Goal: Information Seeking & Learning: Learn about a topic

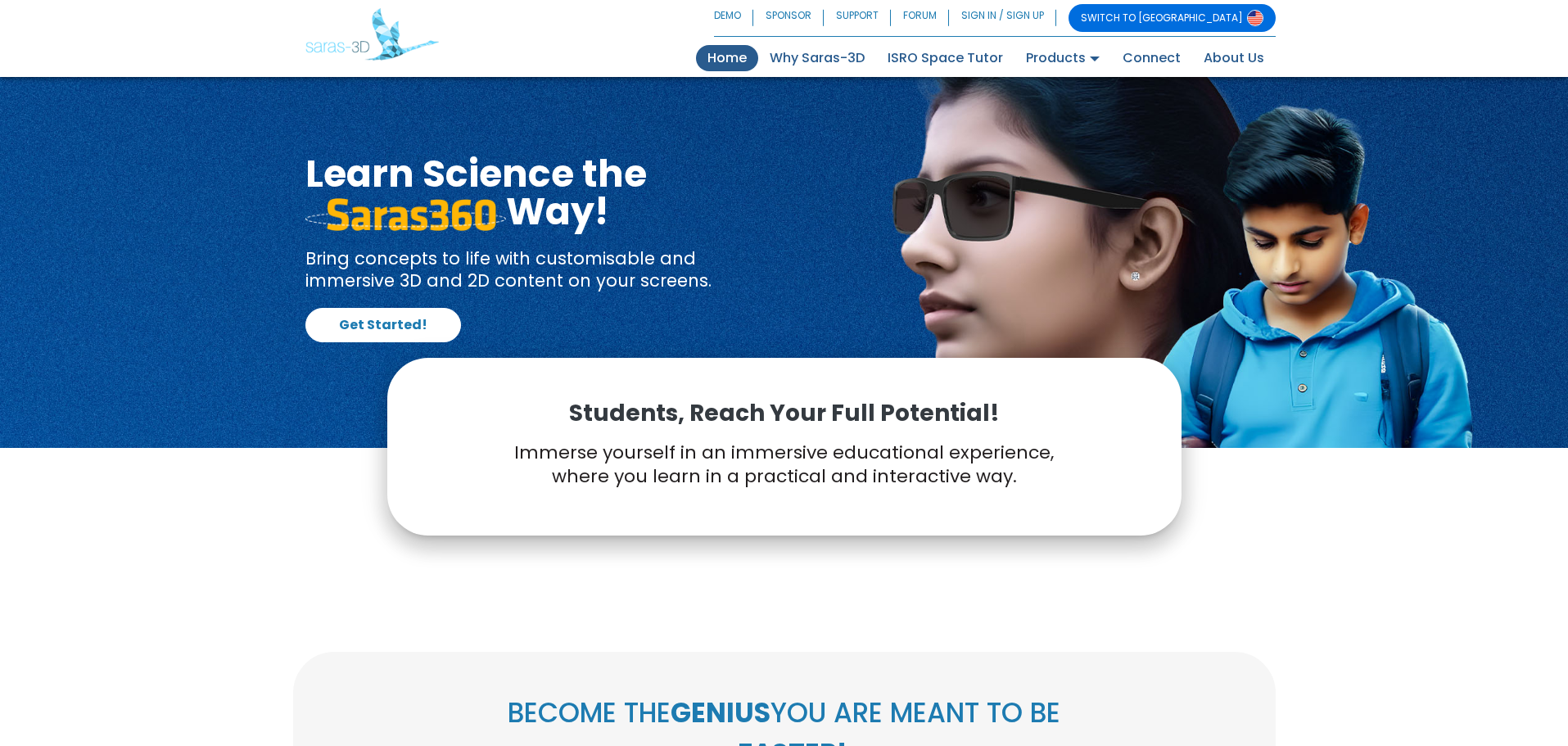
scroll to position [418, 0]
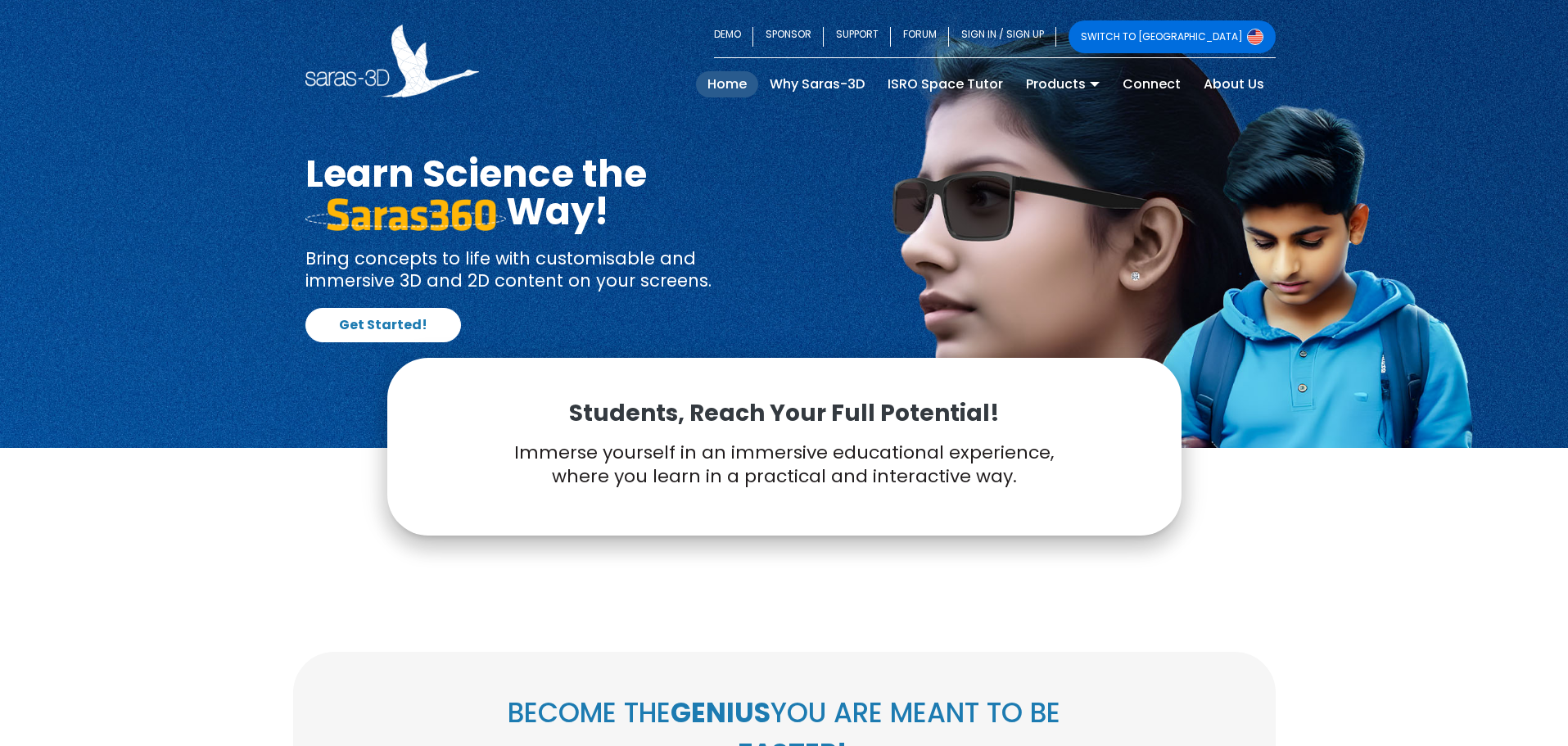
scroll to position [418, 0]
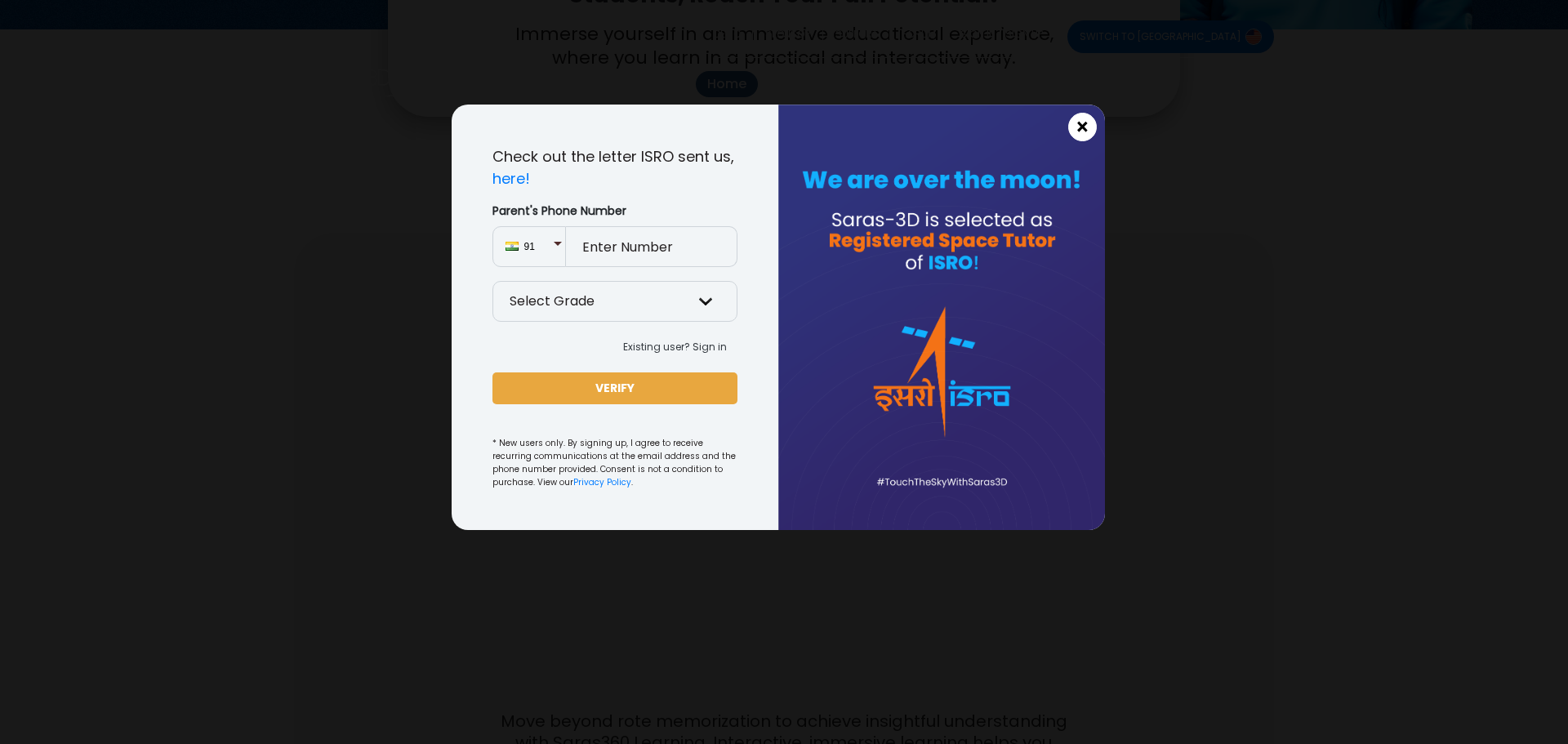
click at [1092, 131] on button "×" at bounding box center [1082, 127] width 28 height 28
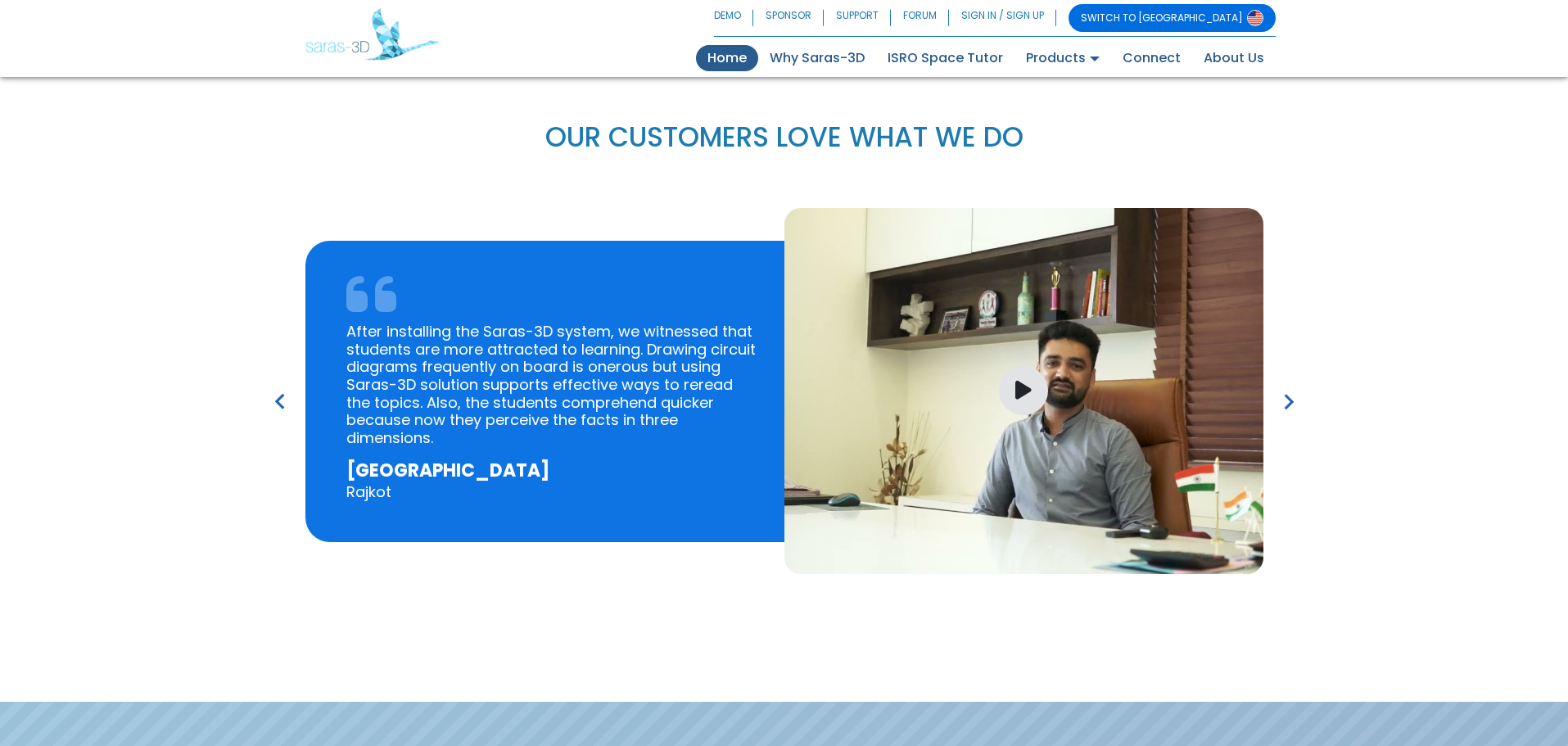
scroll to position [2219, 0]
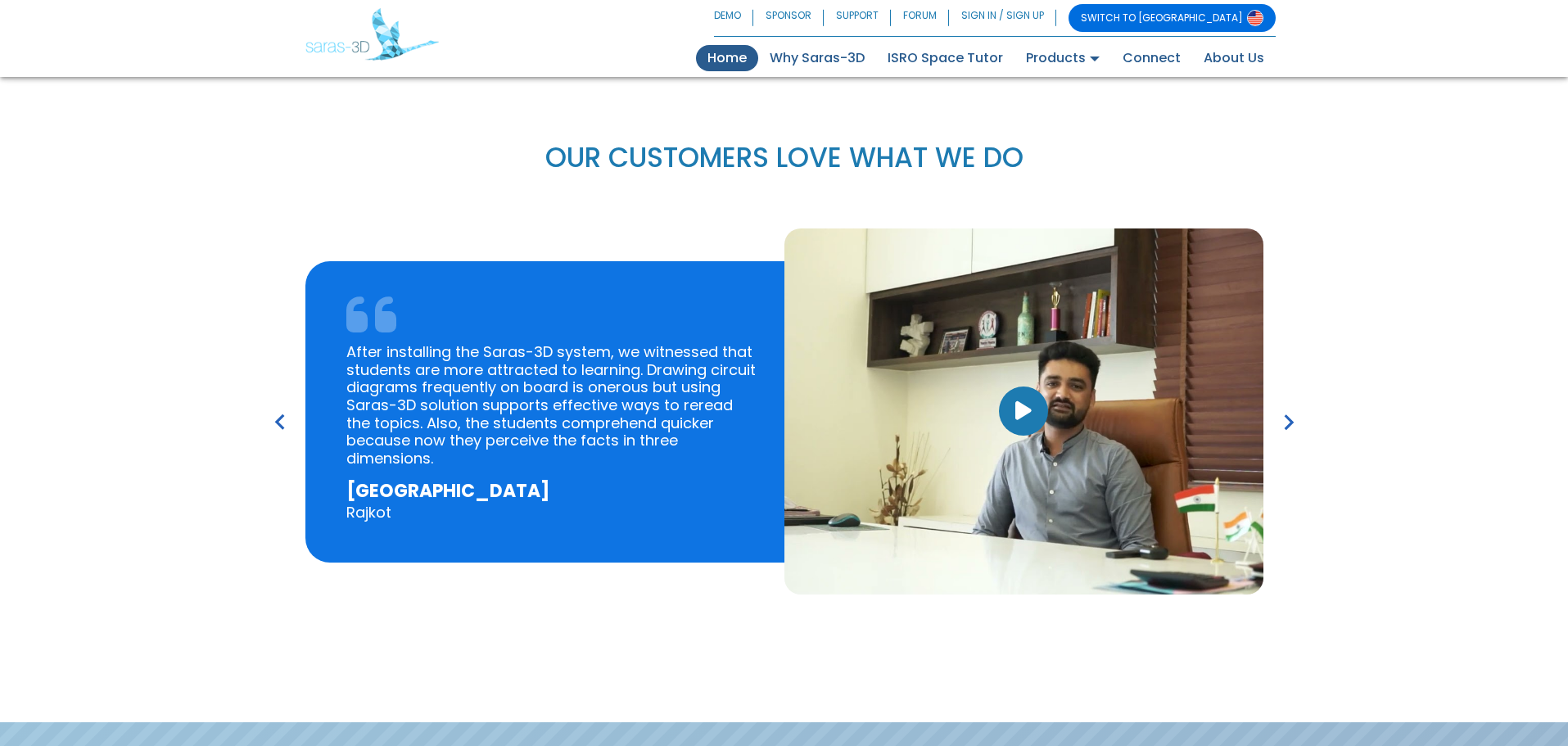
click at [1016, 408] on icon "button" at bounding box center [1023, 411] width 17 height 21
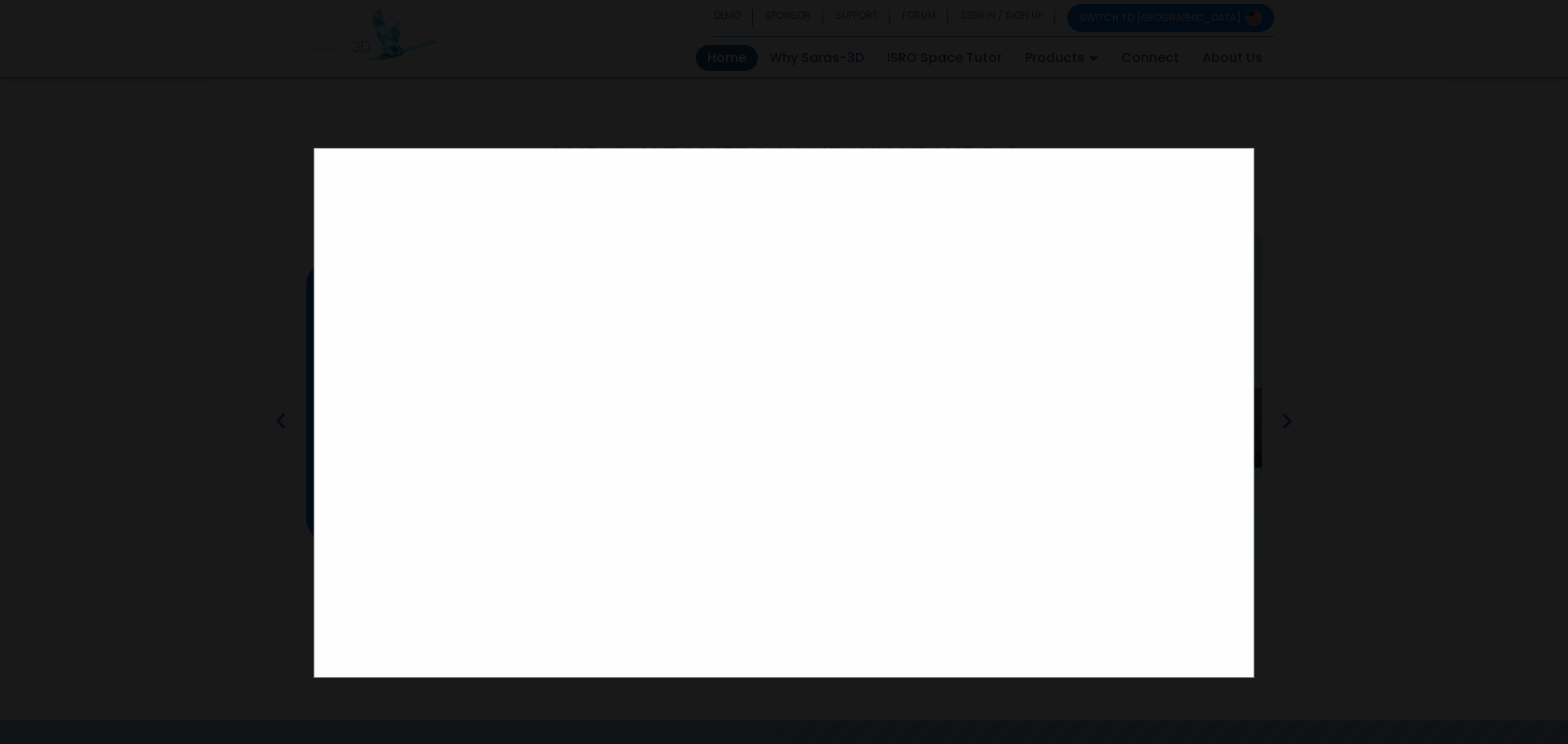
click at [1425, 388] on div at bounding box center [784, 372] width 1568 height 744
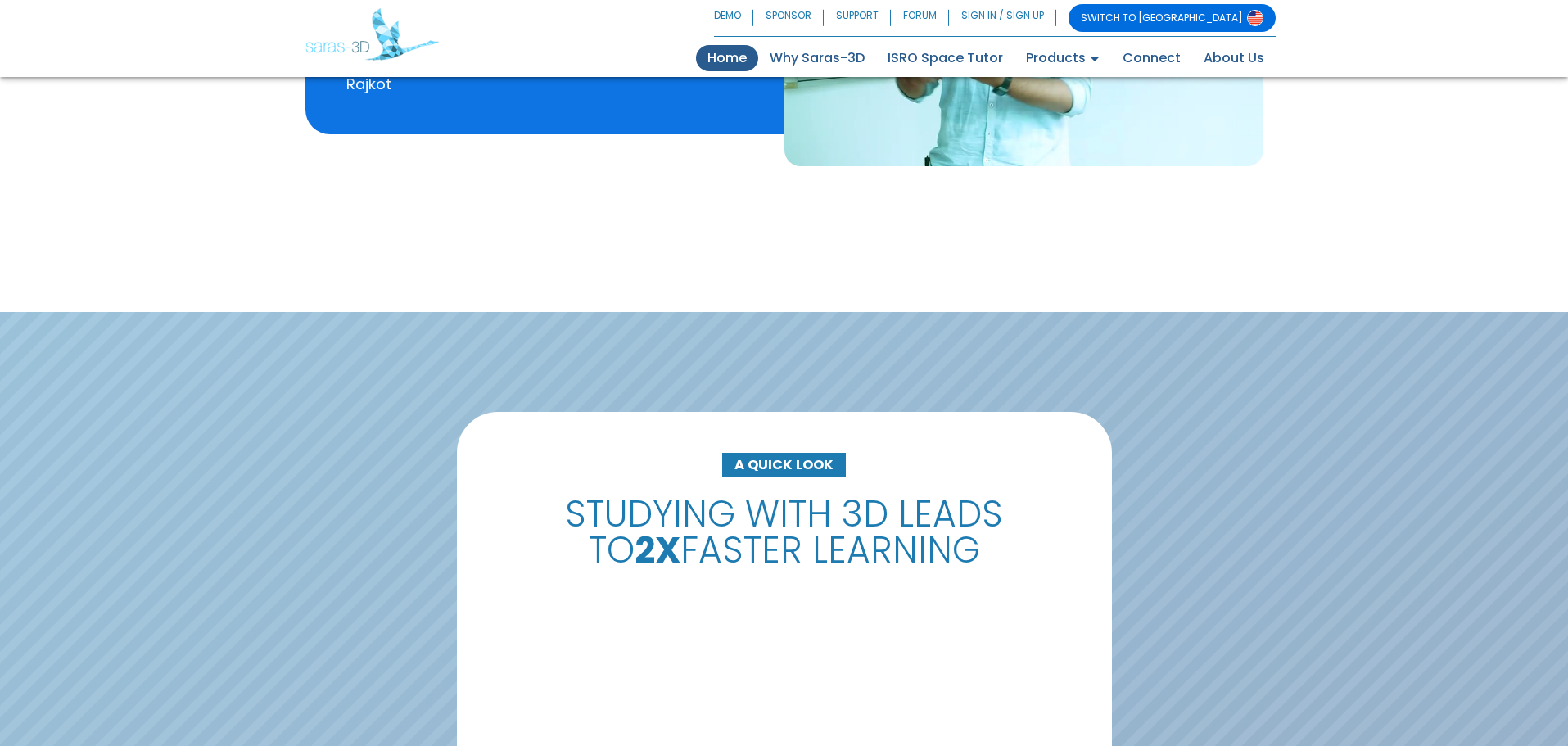
scroll to position [2964, 0]
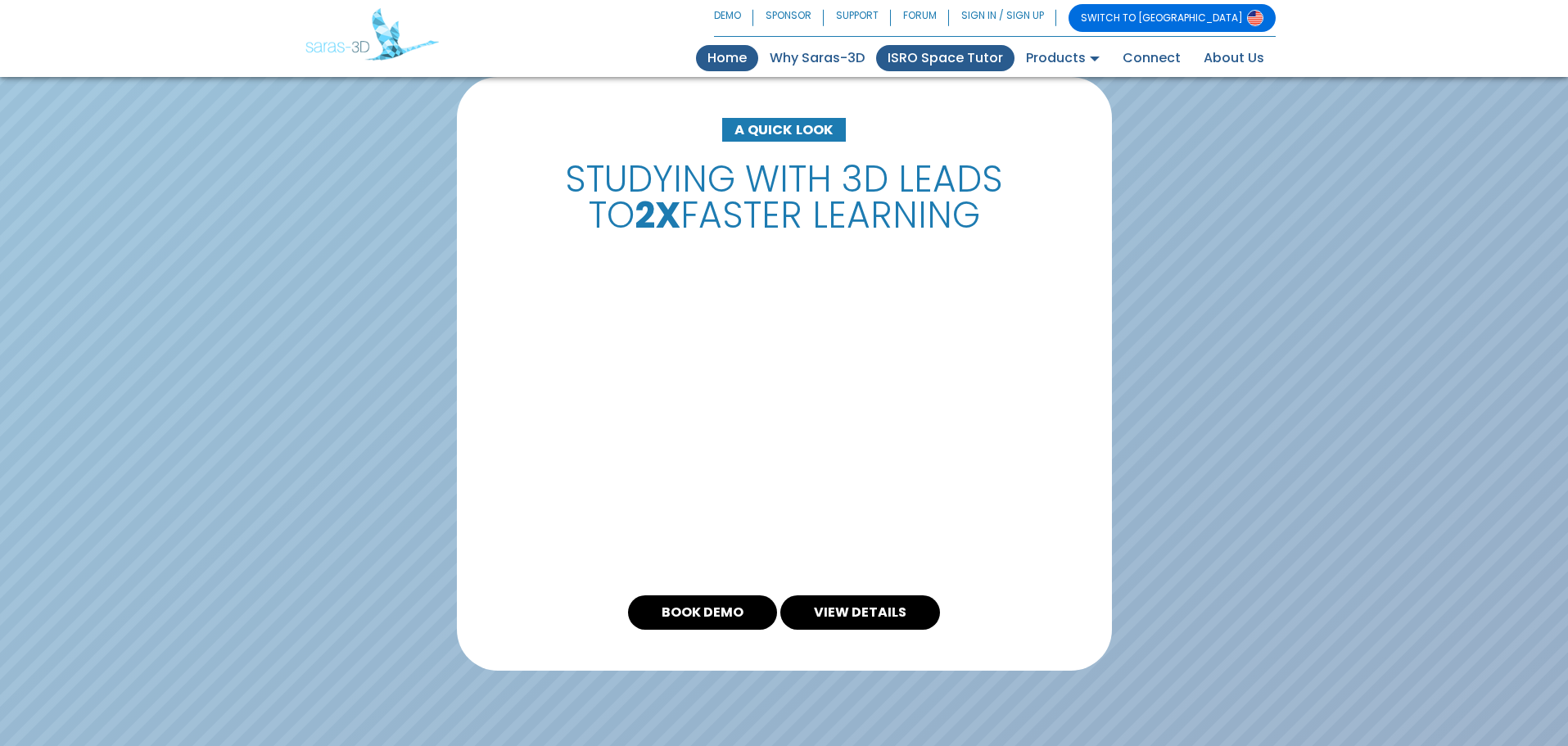
click at [957, 49] on link "ISRO Space Tutor" at bounding box center [945, 58] width 138 height 26
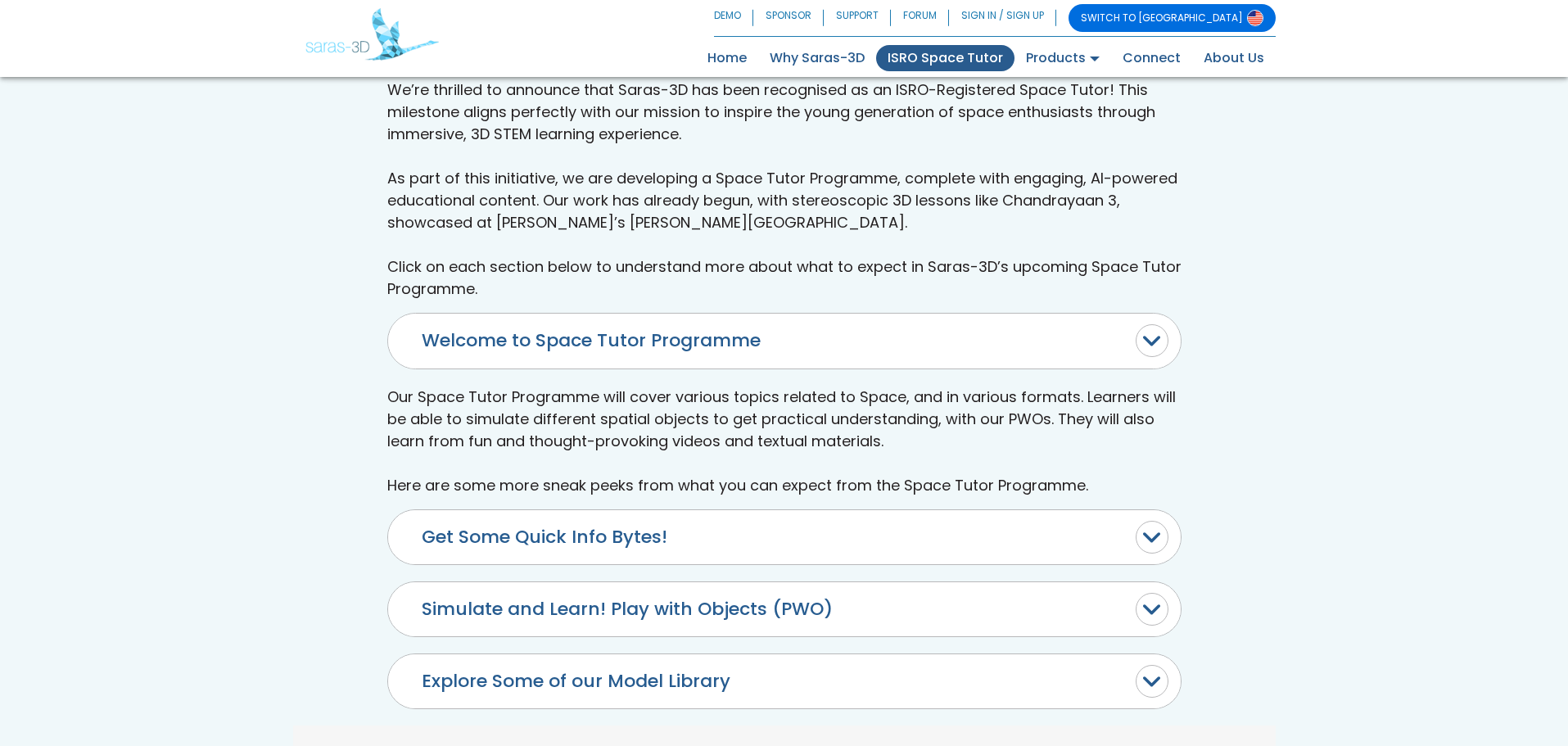
scroll to position [528, 0]
click at [636, 548] on button "Get Some Quick Info Bytes!" at bounding box center [784, 537] width 793 height 54
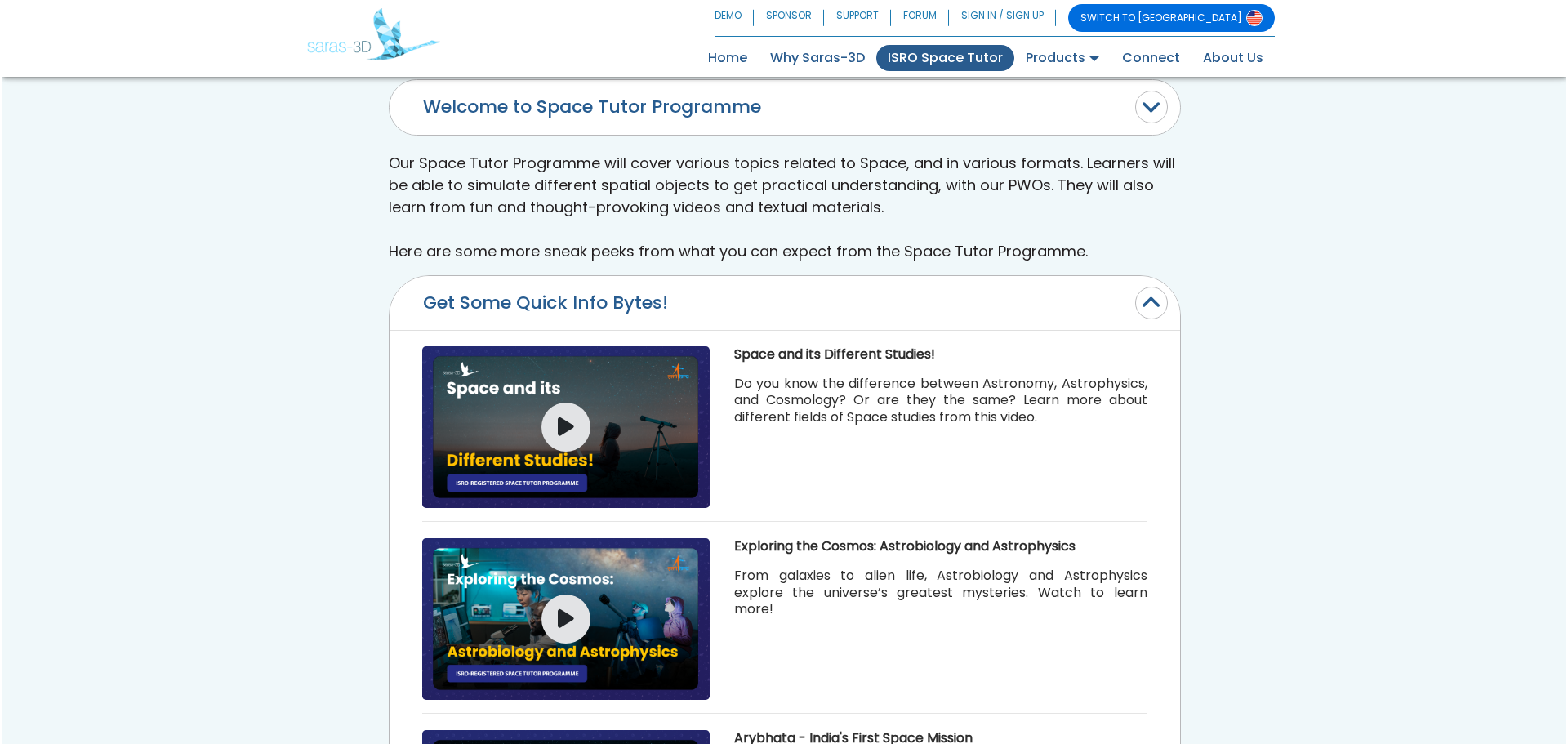
scroll to position [765, 0]
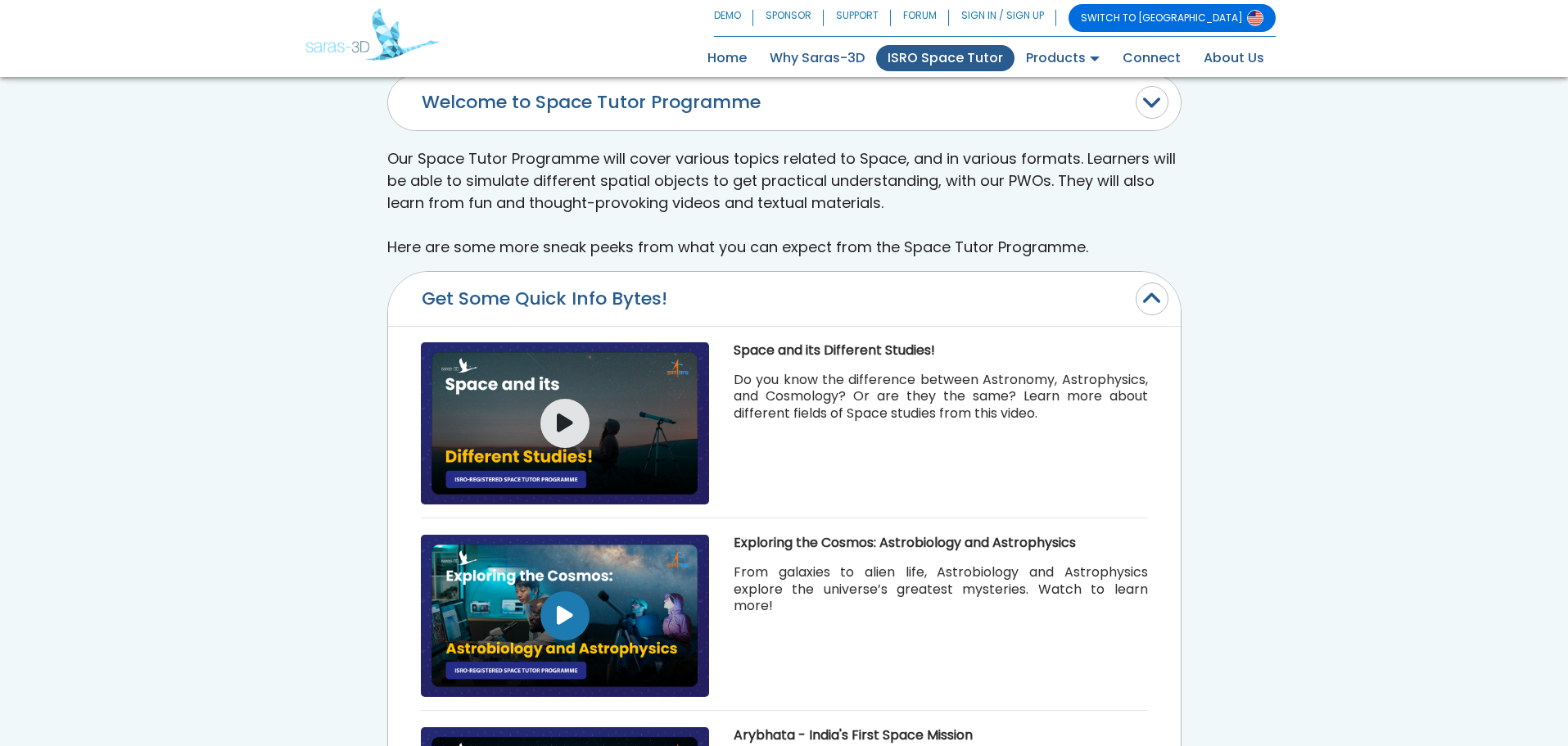
click at [559, 623] on icon "button" at bounding box center [564, 615] width 17 height 21
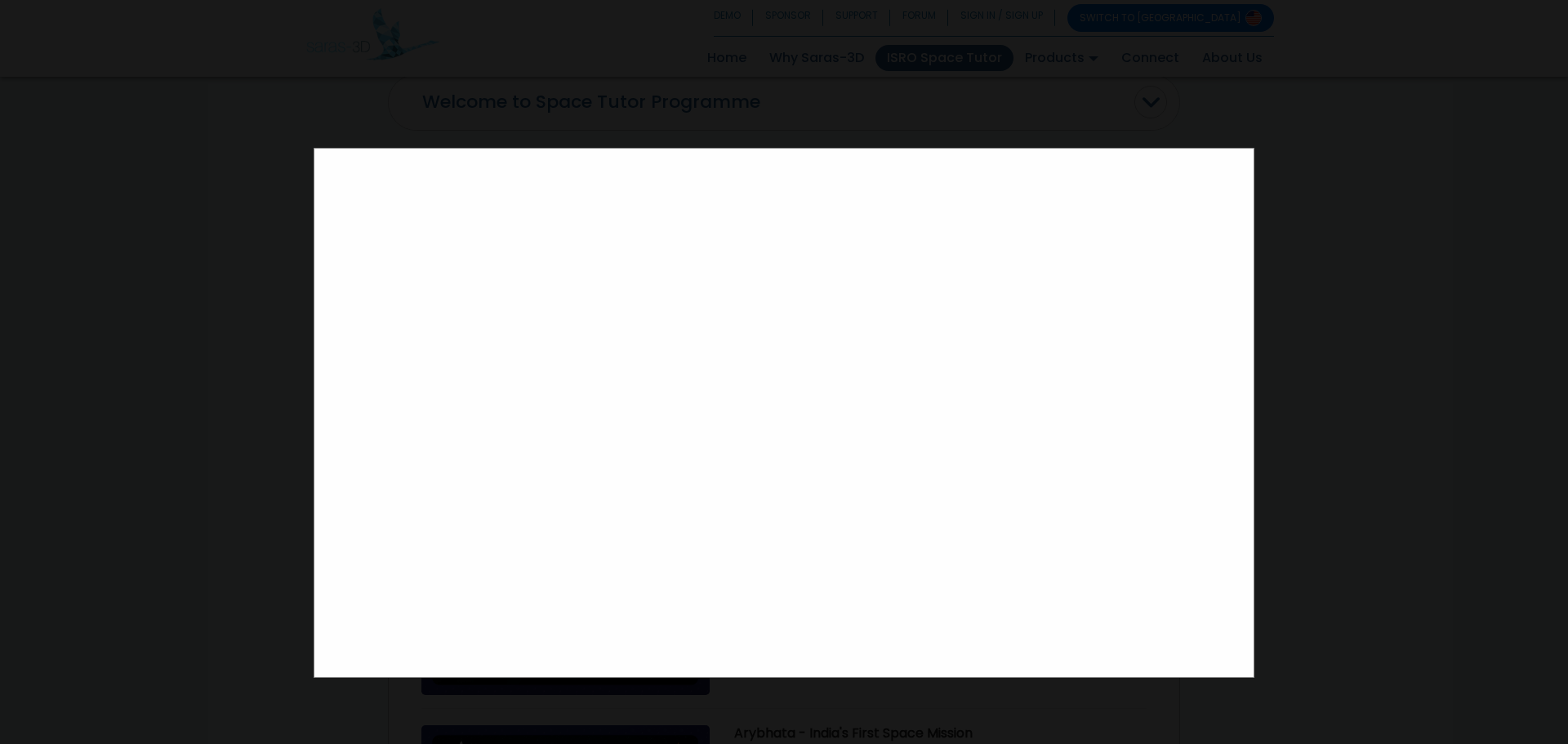
click at [1394, 452] on div at bounding box center [784, 372] width 1568 height 744
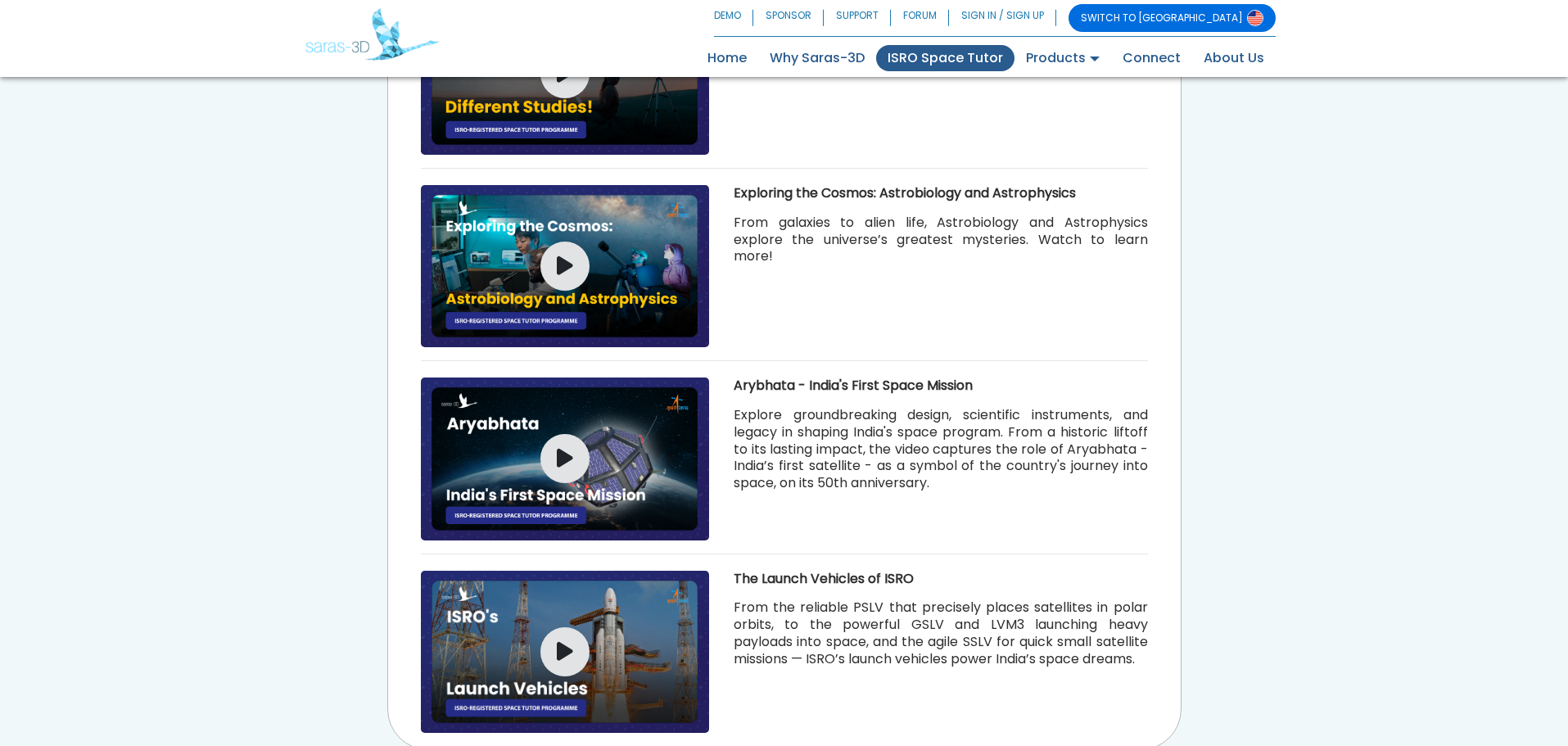
scroll to position [1153, 0]
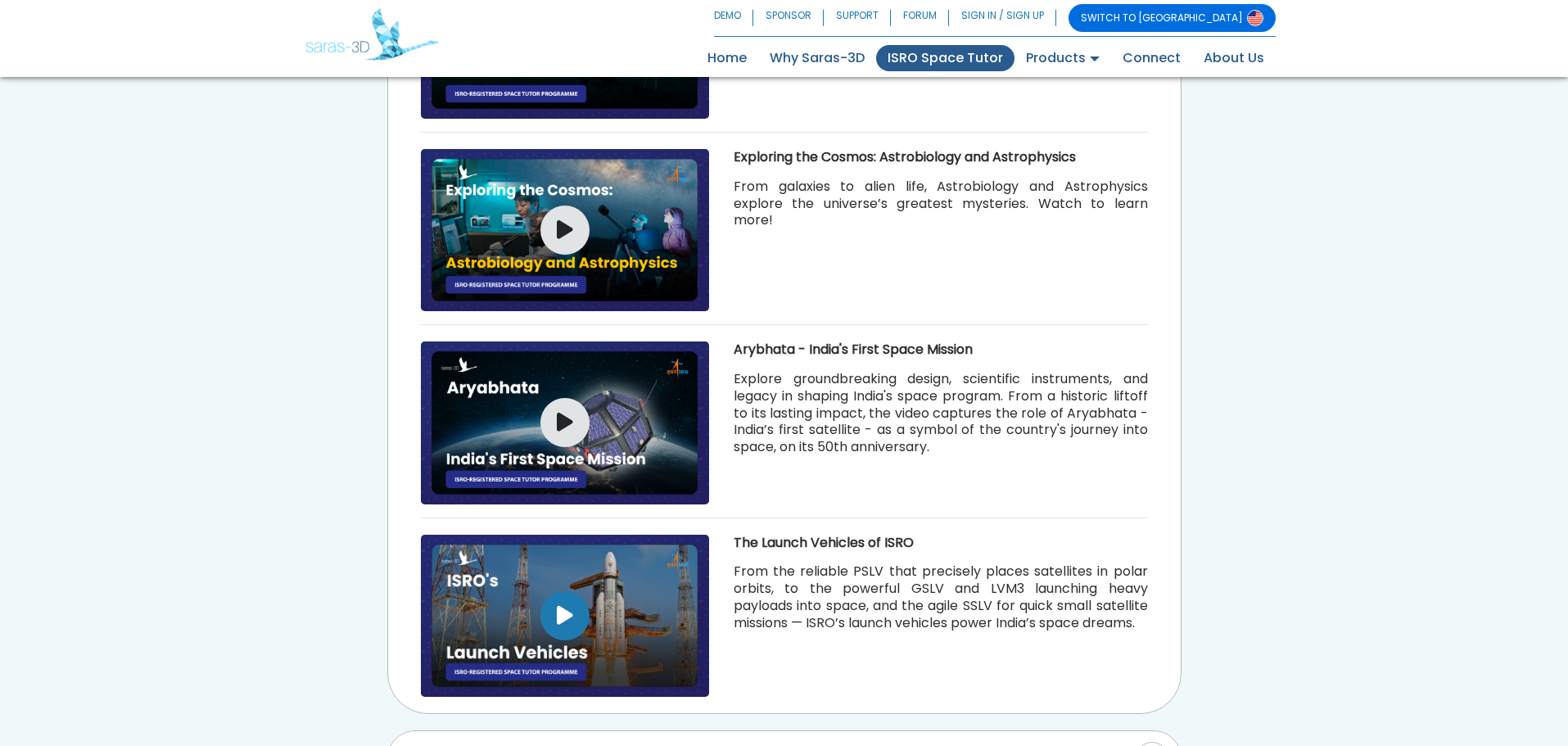
click at [565, 607] on icon "button" at bounding box center [564, 615] width 17 height 21
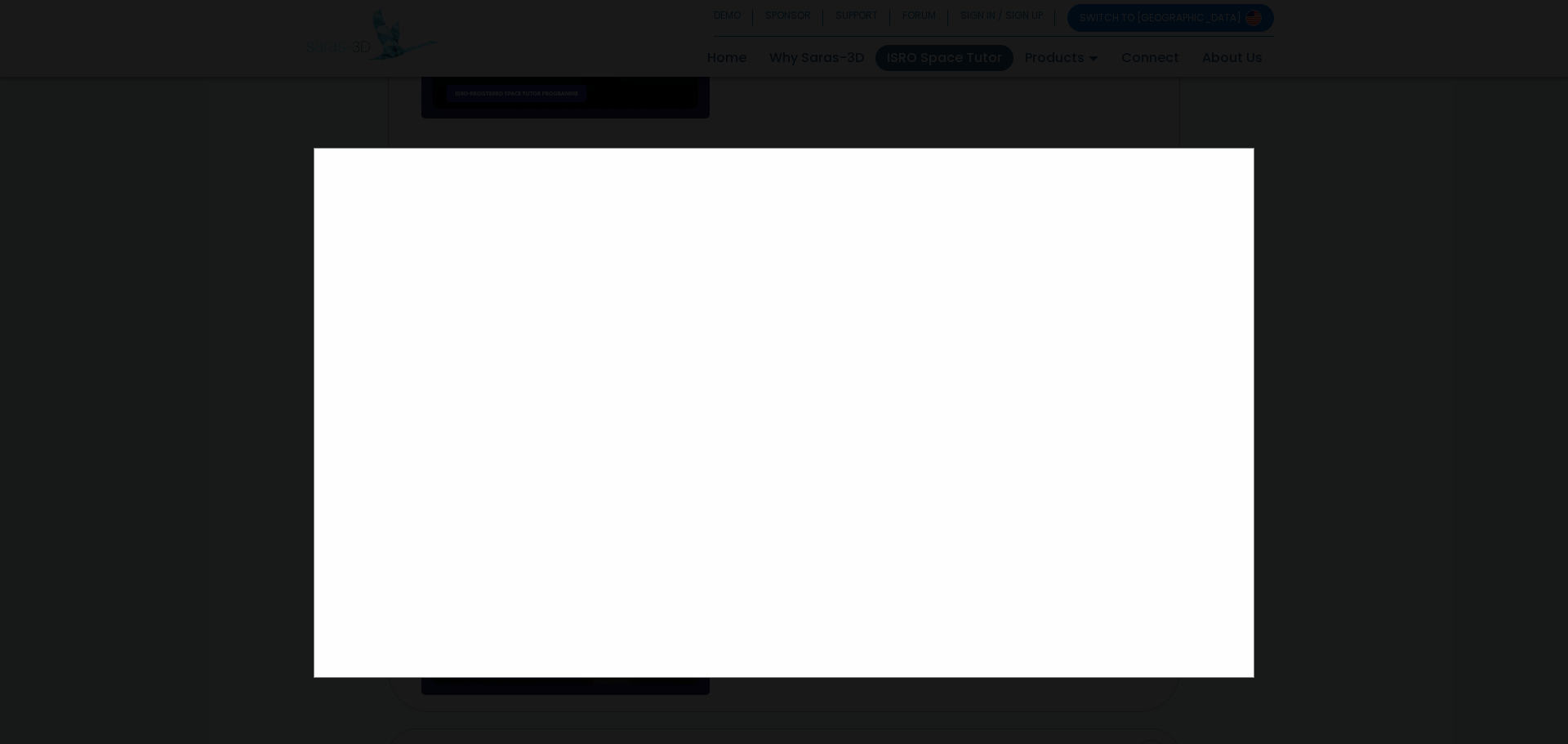
click at [218, 439] on div at bounding box center [784, 372] width 1568 height 744
